Goal: Navigation & Orientation: Find specific page/section

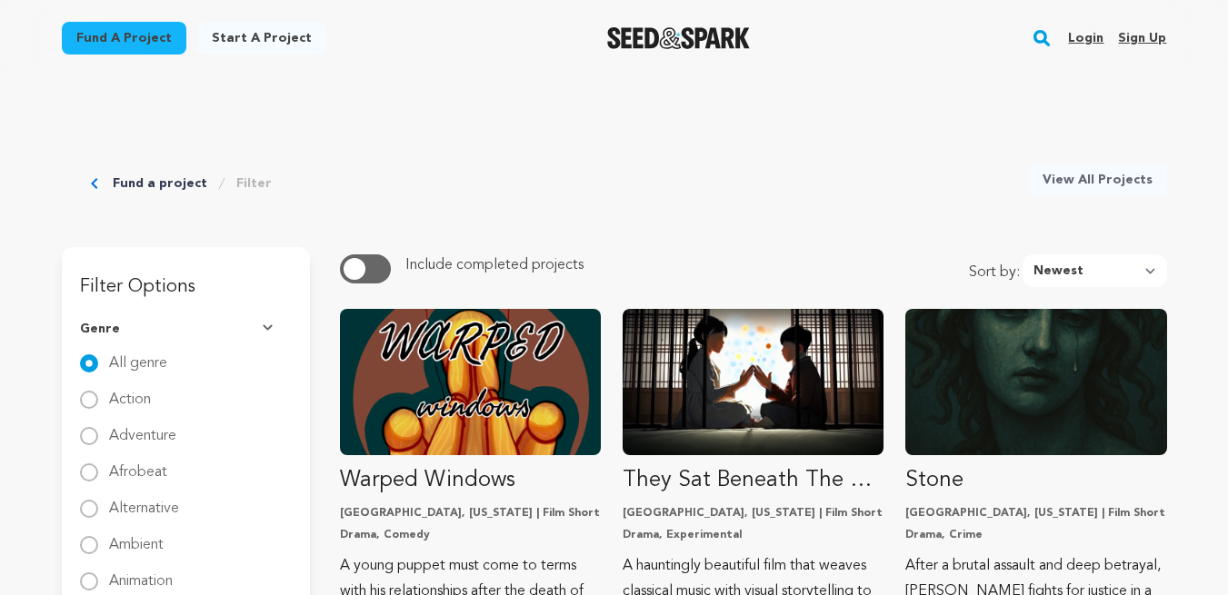
click at [1092, 44] on link "Login" at bounding box center [1085, 38] width 35 height 29
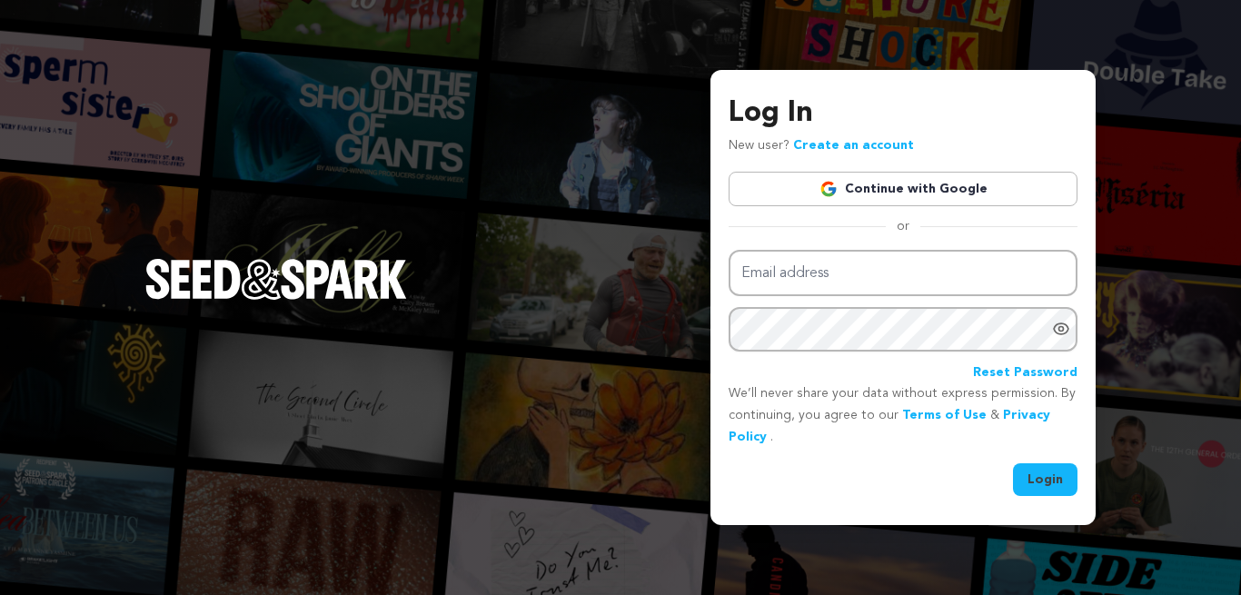
click at [1008, 199] on link "Continue with Google" at bounding box center [903, 189] width 349 height 35
click at [998, 185] on link "Continue with Google" at bounding box center [903, 189] width 349 height 35
click at [996, 194] on link "Continue with Google" at bounding box center [903, 189] width 349 height 35
click at [991, 193] on link "Continue with Google" at bounding box center [903, 189] width 349 height 35
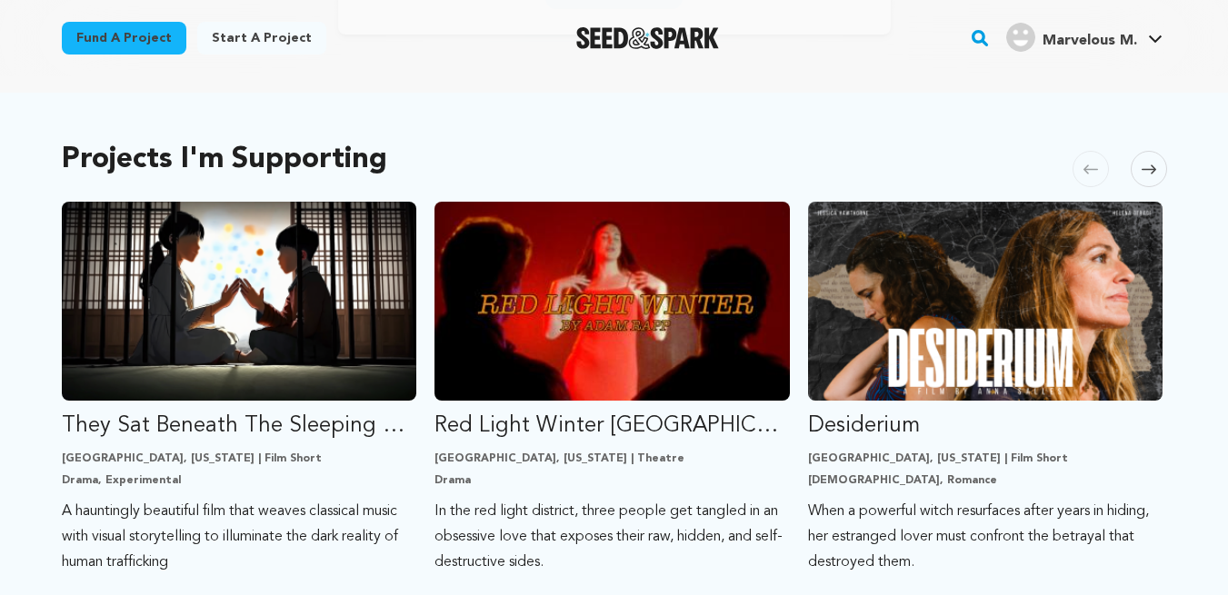
scroll to position [376, 0]
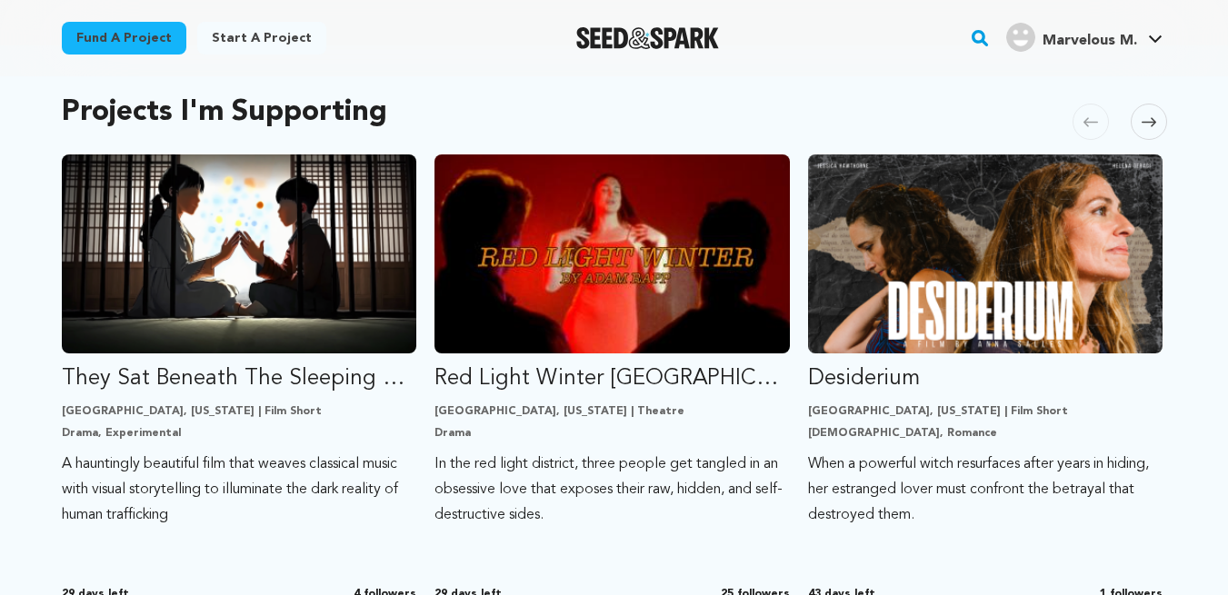
click at [1123, 30] on h4 "Marvelous M." at bounding box center [1089, 41] width 95 height 22
click at [1131, 39] on span "Marvelous M." at bounding box center [1089, 41] width 95 height 15
click at [1146, 40] on link "Marvelous M. Marvelous M." at bounding box center [1084, 35] width 164 height 33
click at [1108, 46] on span "Marvelous M." at bounding box center [1089, 41] width 95 height 15
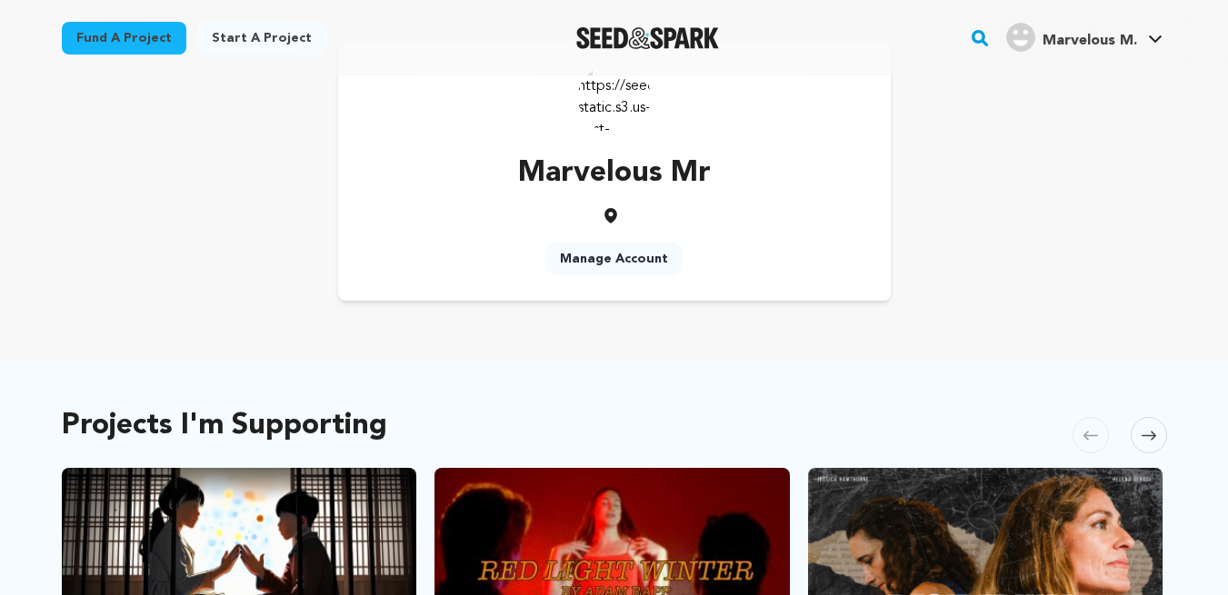
scroll to position [0, 0]
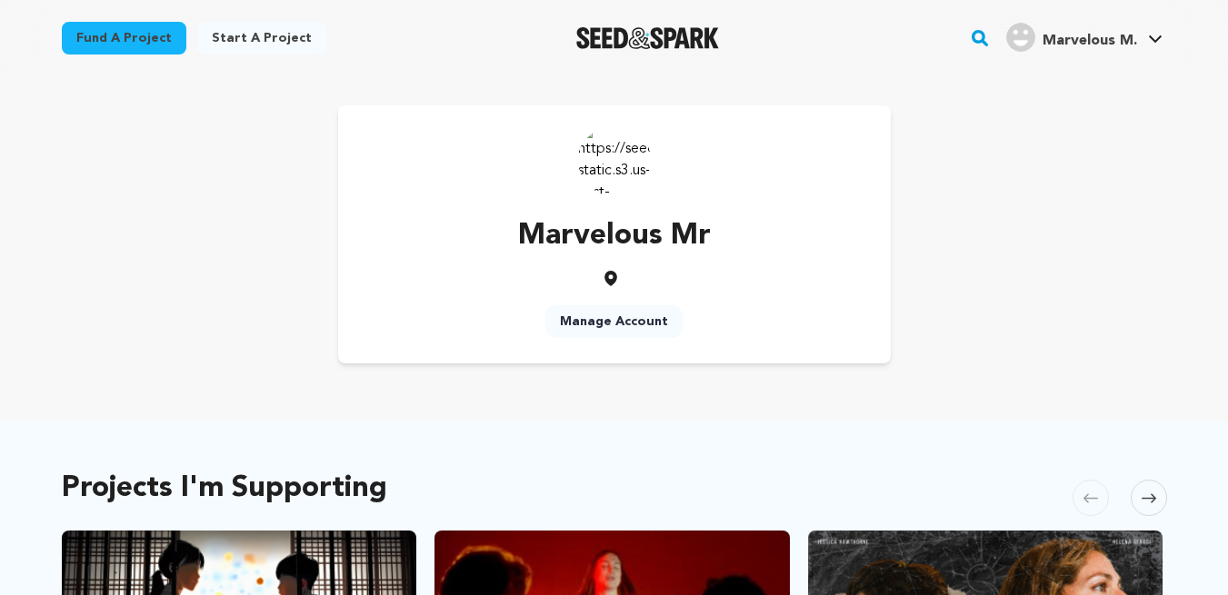
click at [1156, 42] on icon at bounding box center [1155, 38] width 13 height 7
